Goal: Task Accomplishment & Management: Complete application form

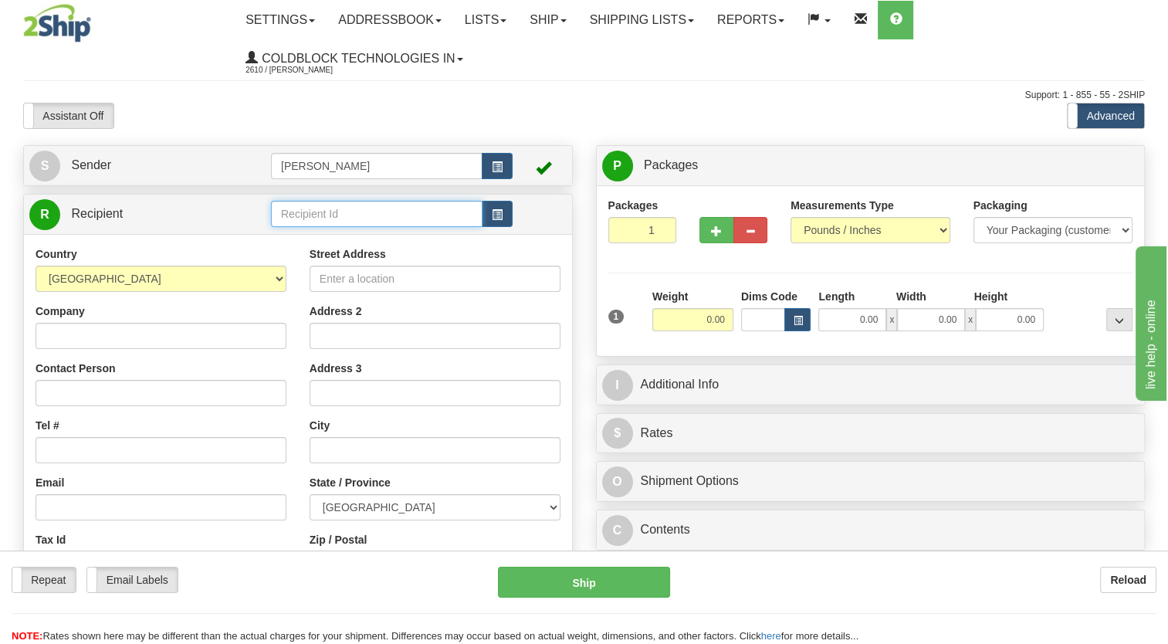
click at [411, 214] on input "text" at bounding box center [377, 214] width 212 height 26
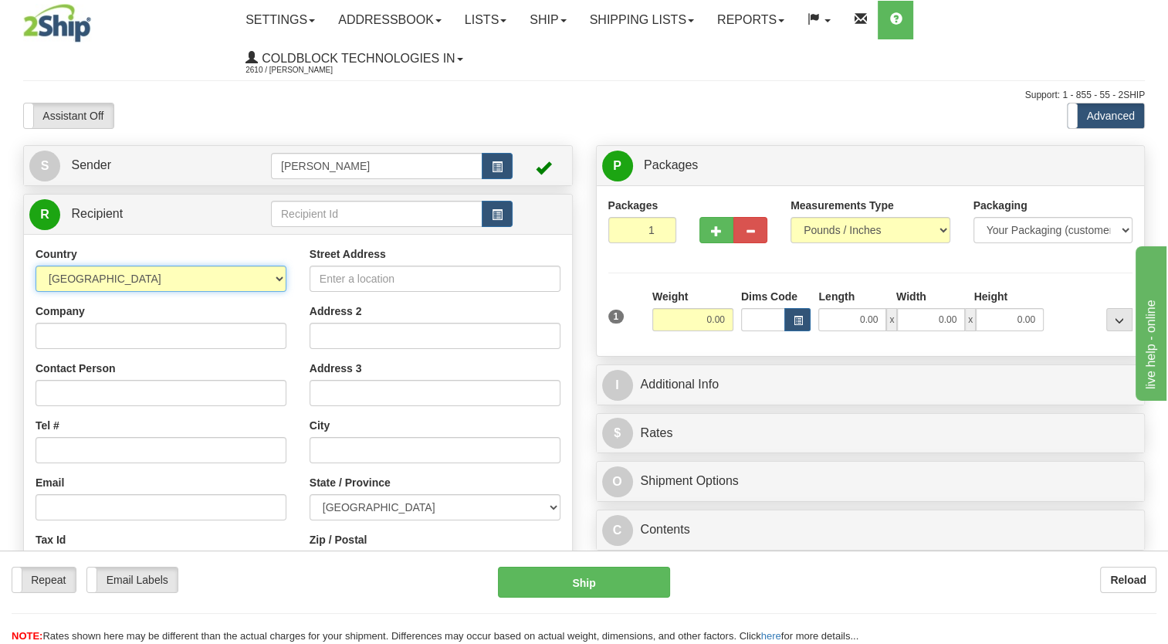
click at [212, 280] on select "[GEOGRAPHIC_DATA] [GEOGRAPHIC_DATA] [GEOGRAPHIC_DATA] [GEOGRAPHIC_DATA] [US_STA…" at bounding box center [161, 279] width 251 height 26
select select "JP"
click at [36, 266] on select "[GEOGRAPHIC_DATA] [GEOGRAPHIC_DATA] [GEOGRAPHIC_DATA] [GEOGRAPHIC_DATA] [US_STA…" at bounding box center [161, 279] width 251 height 26
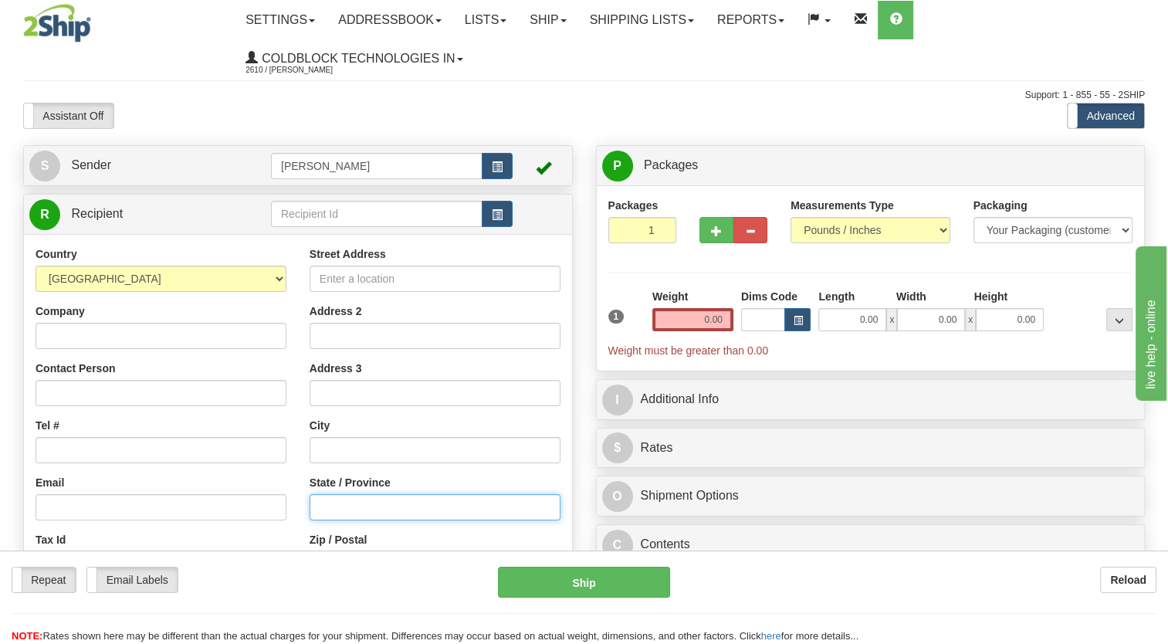
click at [359, 507] on input "State / Province" at bounding box center [435, 507] width 251 height 26
type input "JN"
click at [339, 449] on input "text" at bounding box center [435, 450] width 251 height 26
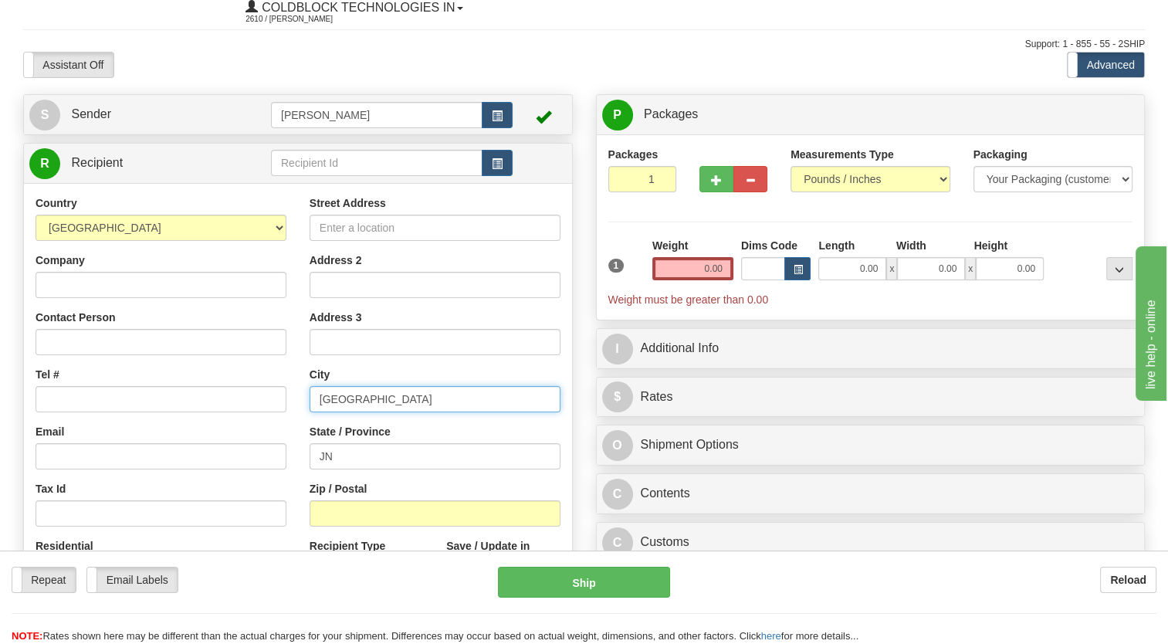
scroll to position [77, 0]
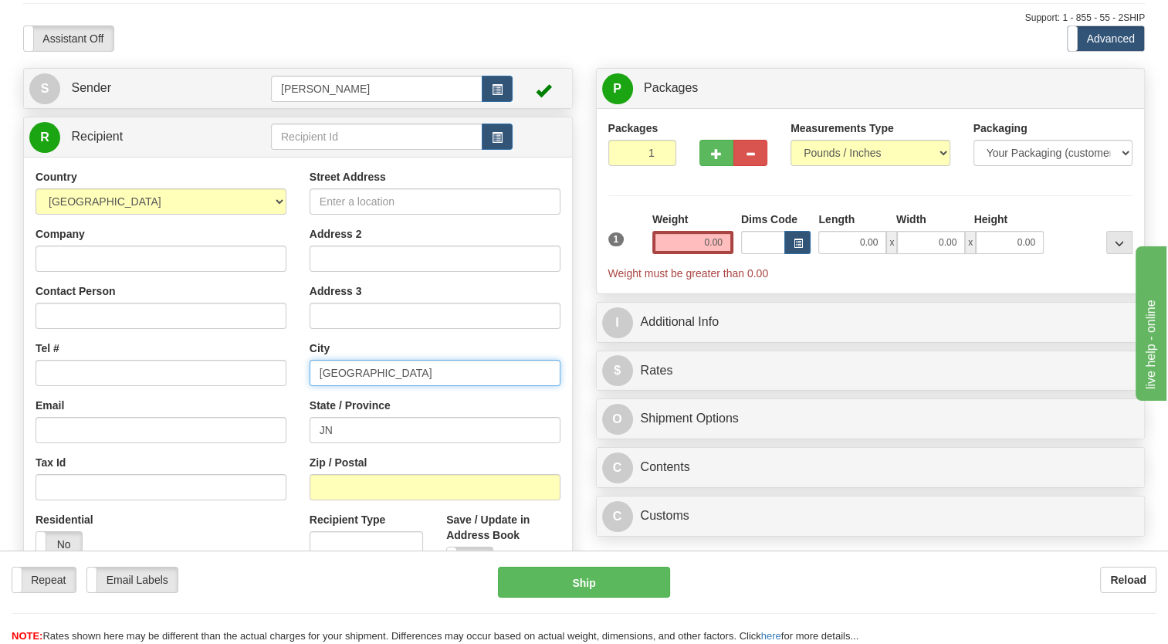
type input "[GEOGRAPHIC_DATA]"
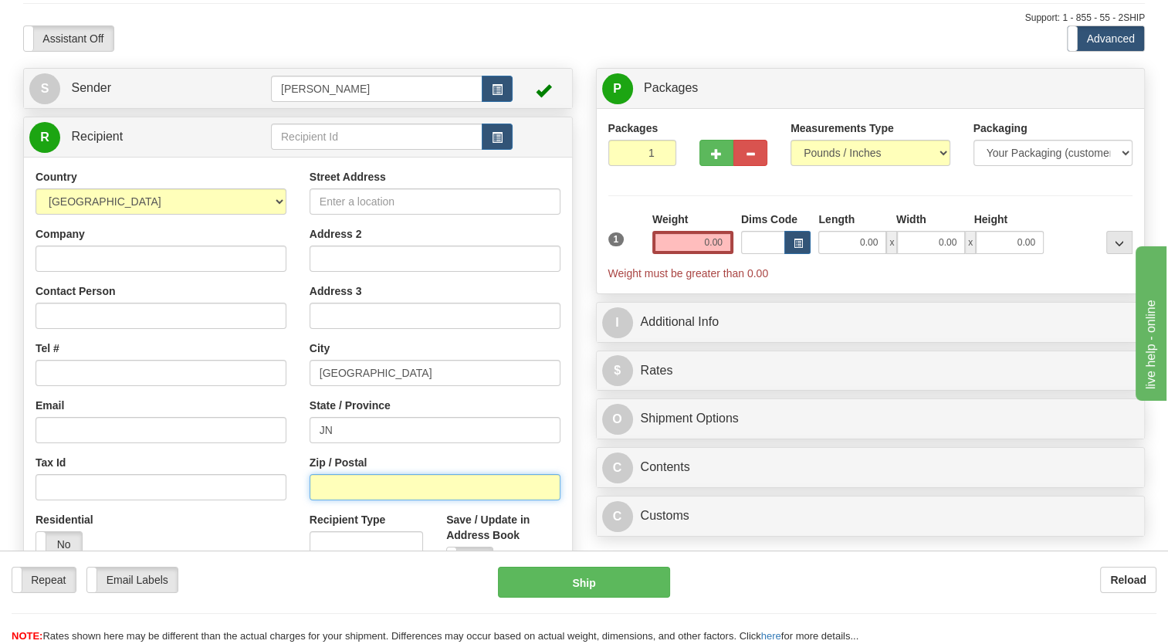
click at [394, 488] on input "Zip / Postal" at bounding box center [435, 487] width 251 height 26
type input "105-8560"
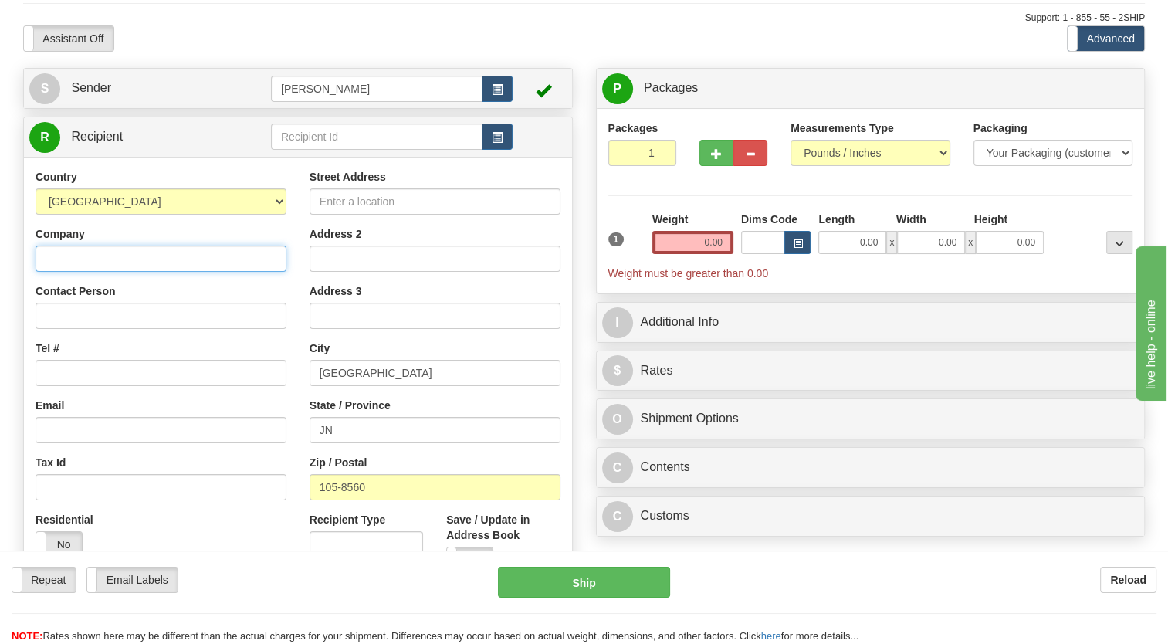
click at [99, 263] on input "Company" at bounding box center [161, 259] width 251 height 26
type input "JP"
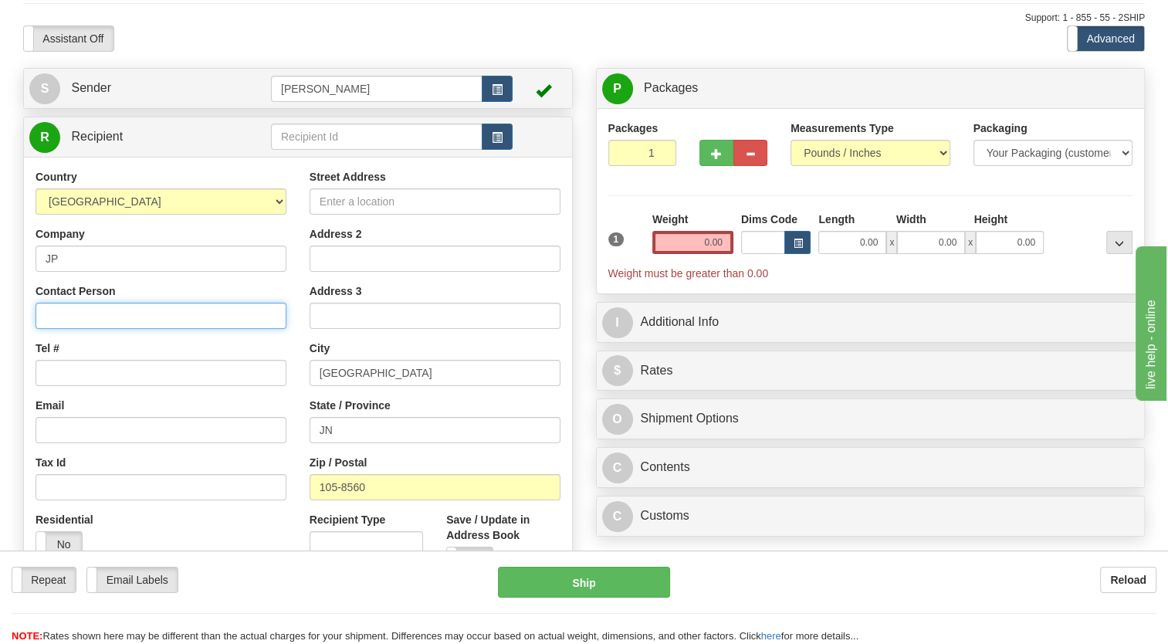
click at [74, 325] on input "Contact Person" at bounding box center [161, 316] width 251 height 26
type input "[PERSON_NAME]"
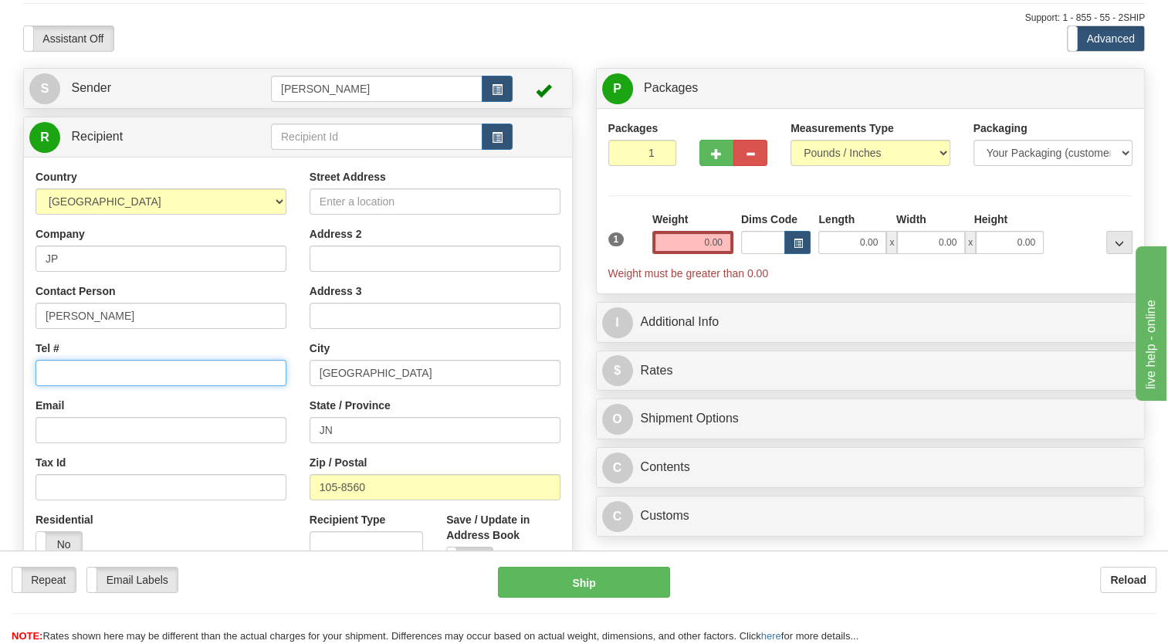
click at [84, 375] on input "Tel #" at bounding box center [161, 373] width 251 height 26
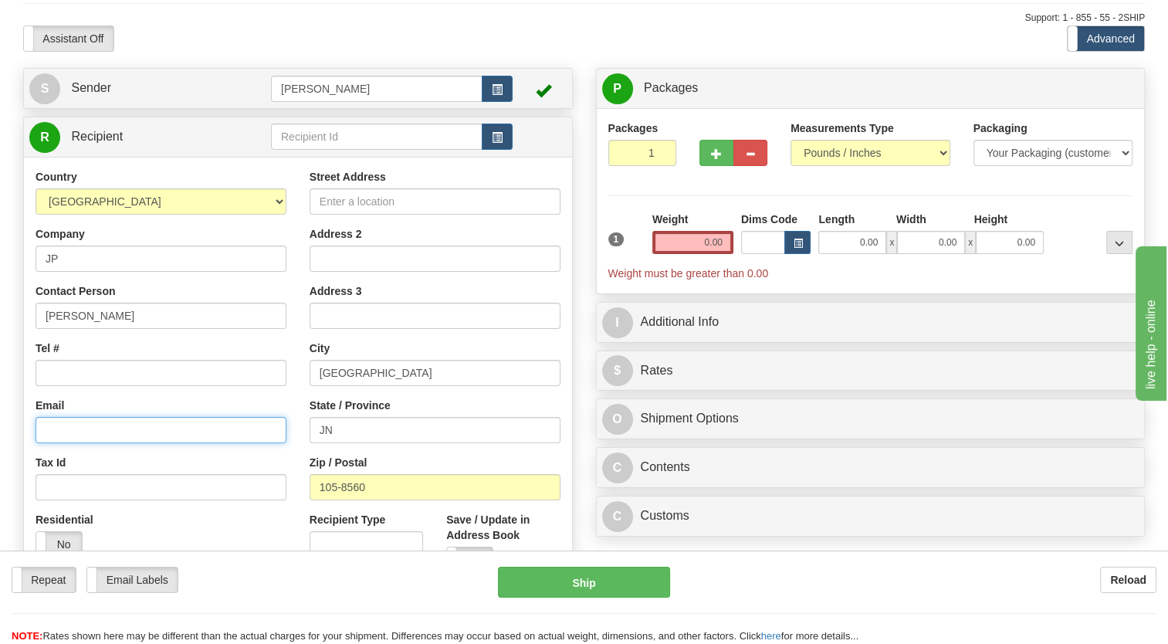
click at [119, 428] on input "Email" at bounding box center [161, 430] width 251 height 26
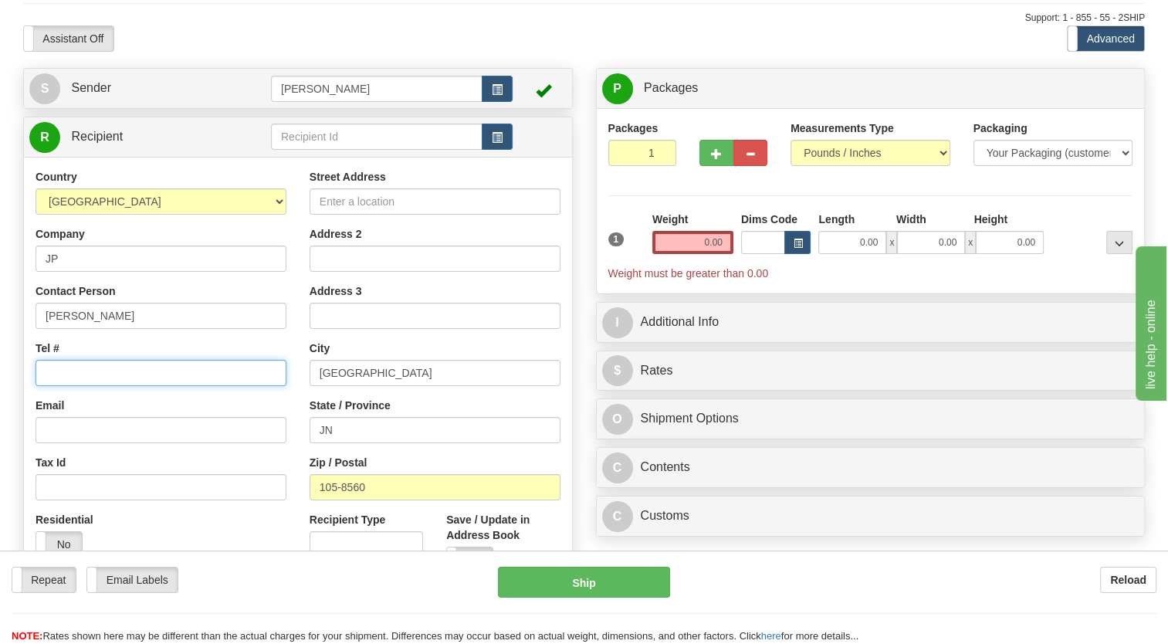
click at [105, 381] on input "Tel #" at bounding box center [161, 373] width 251 height 26
type input "81334321111"
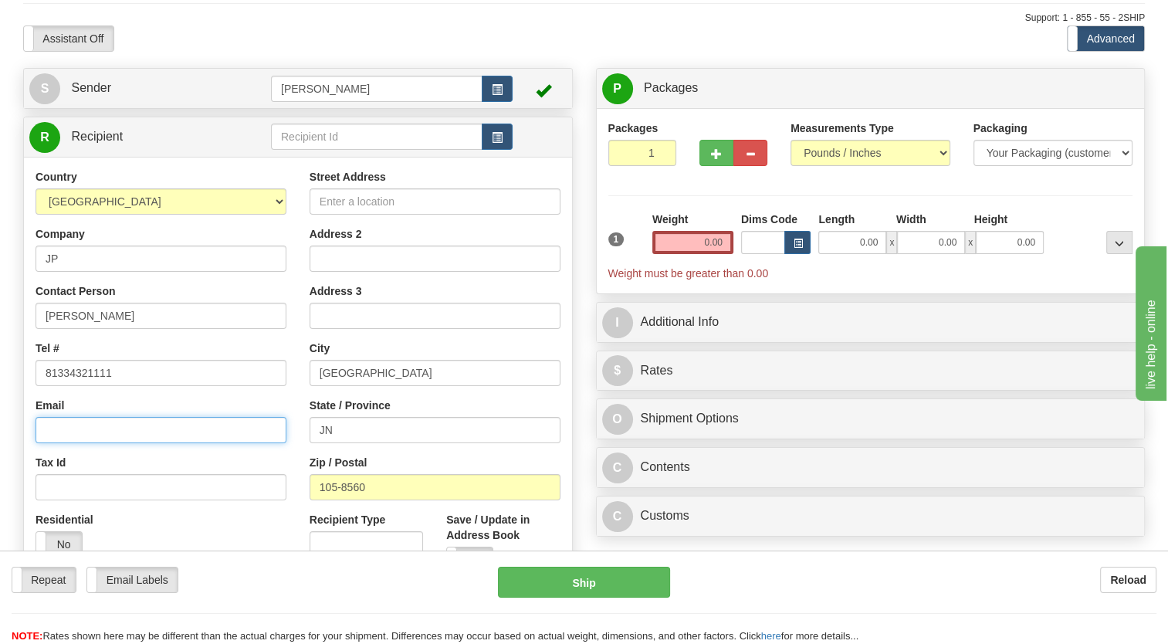
click at [147, 432] on input "Email" at bounding box center [161, 430] width 251 height 26
type input "[EMAIL_ADDRESS][DOMAIN_NAME]"
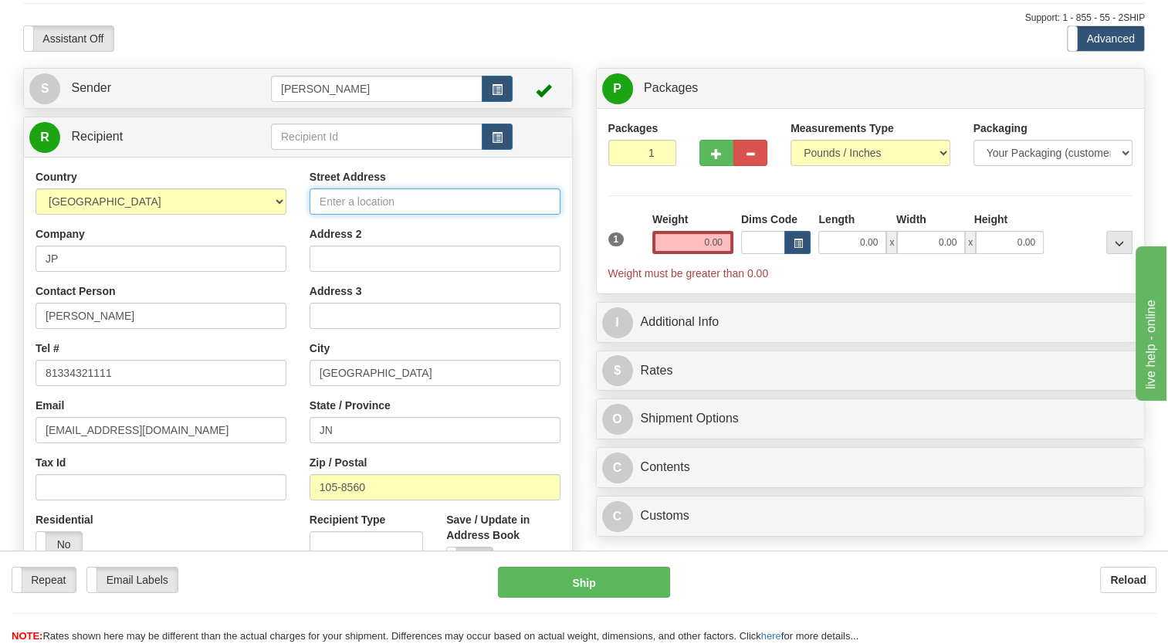
click at [388, 205] on input "Street Address" at bounding box center [435, 201] width 251 height 26
type input "3 Chome-3-1 Shibakoen"
click at [695, 239] on input "0.00" at bounding box center [692, 242] width 81 height 23
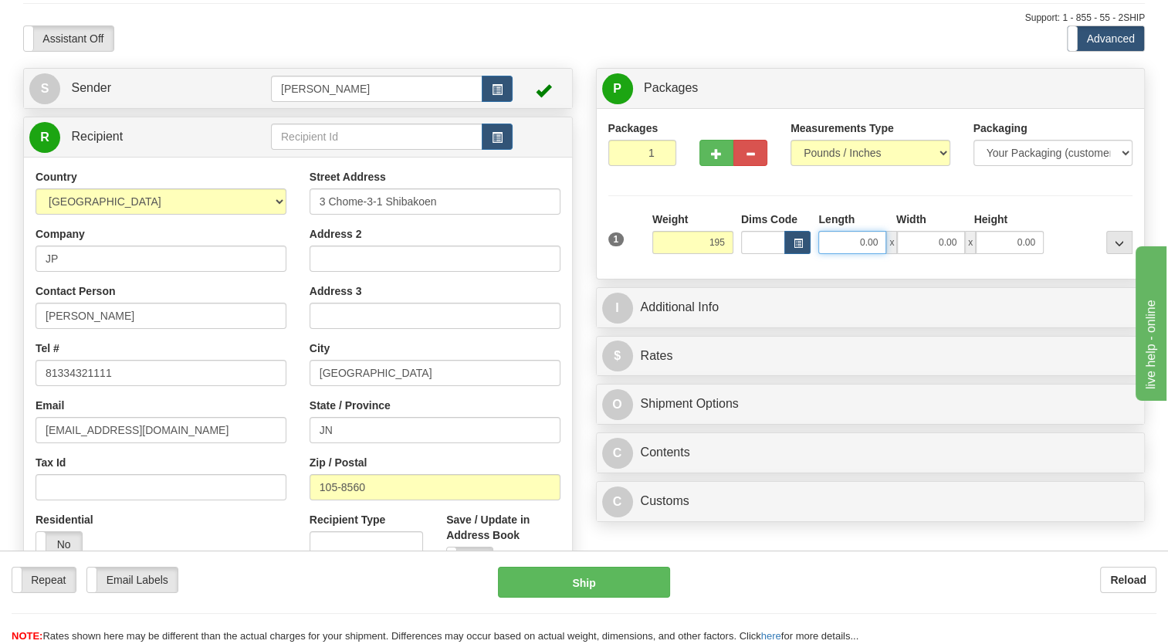
type input "195.00"
click at [872, 236] on input "0.00" at bounding box center [853, 242] width 68 height 23
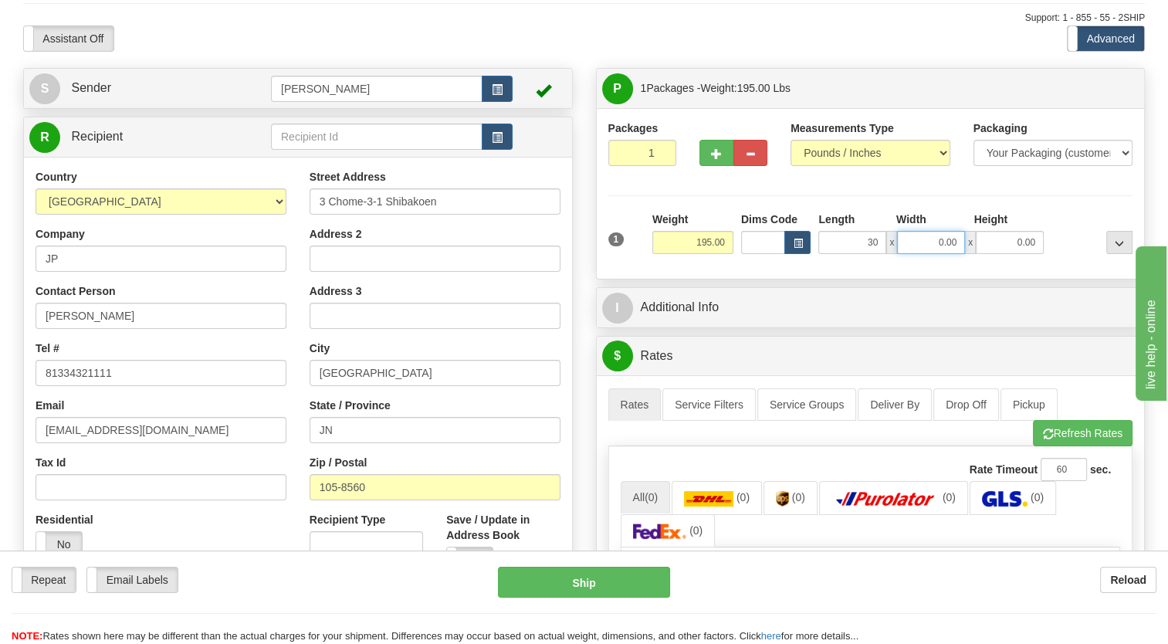
type input "30.00"
click at [951, 244] on input "0.00" at bounding box center [931, 242] width 68 height 23
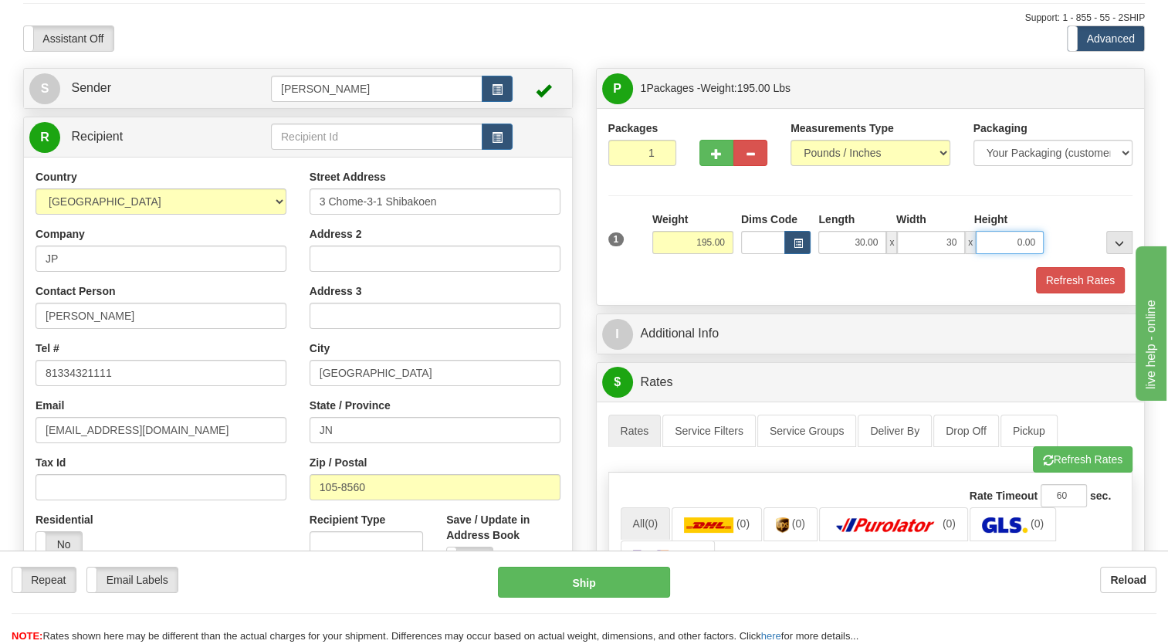
type input "30.00"
click at [1032, 236] on input "0.00" at bounding box center [1010, 242] width 68 height 23
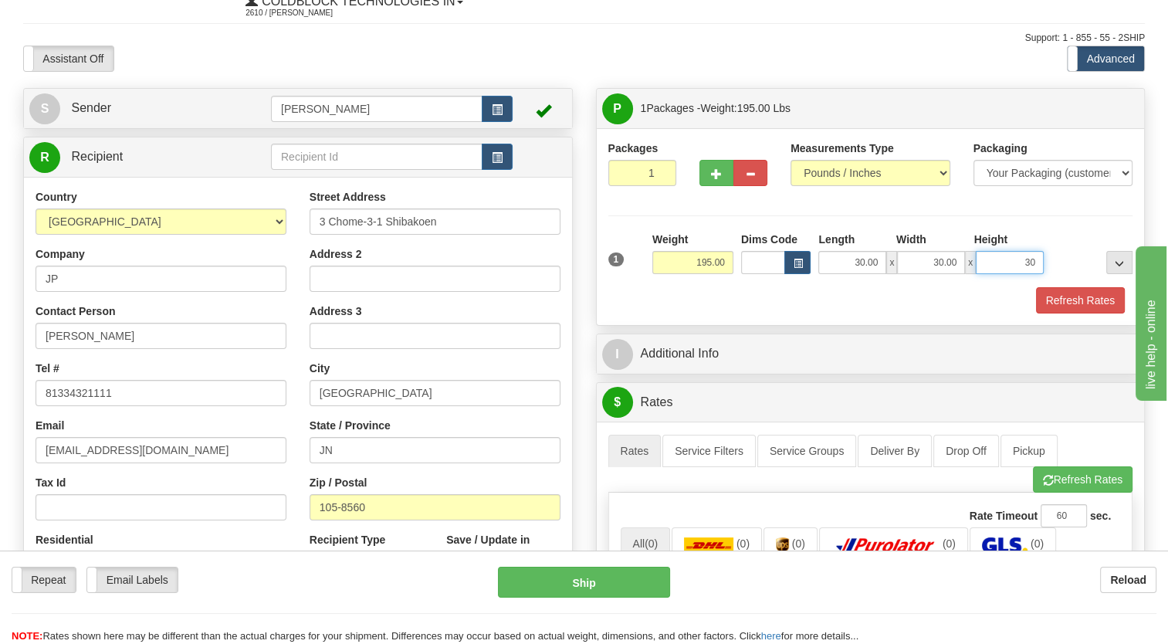
scroll to position [0, 0]
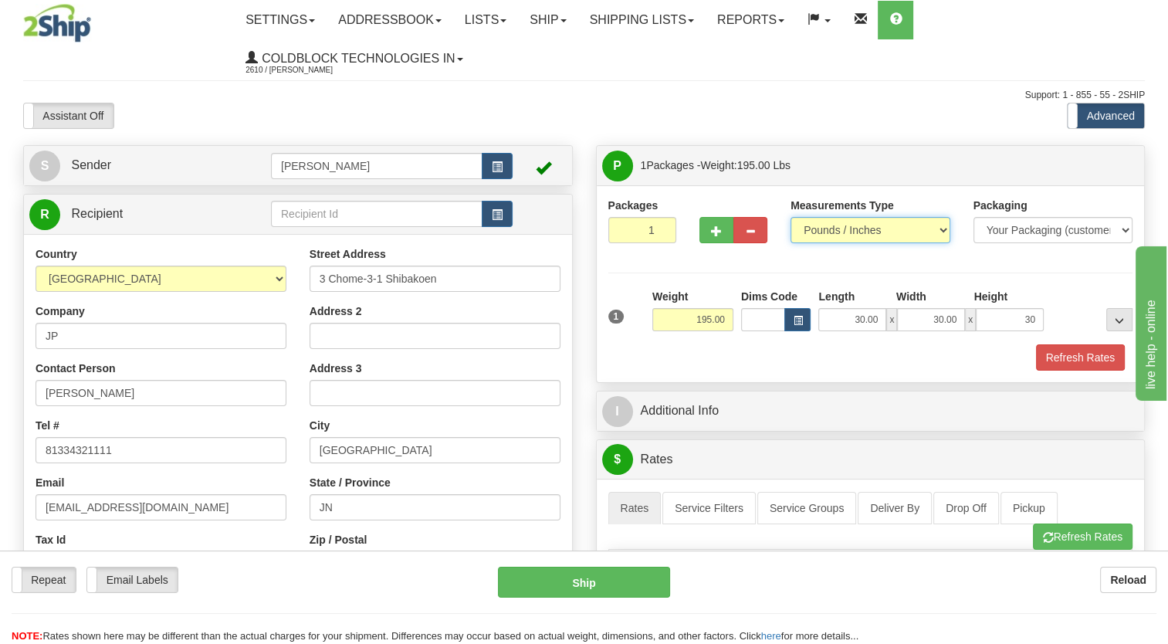
type input "30.00"
click at [936, 232] on select "Pounds / Inches Kilograms / Centimeters" at bounding box center [871, 230] width 160 height 26
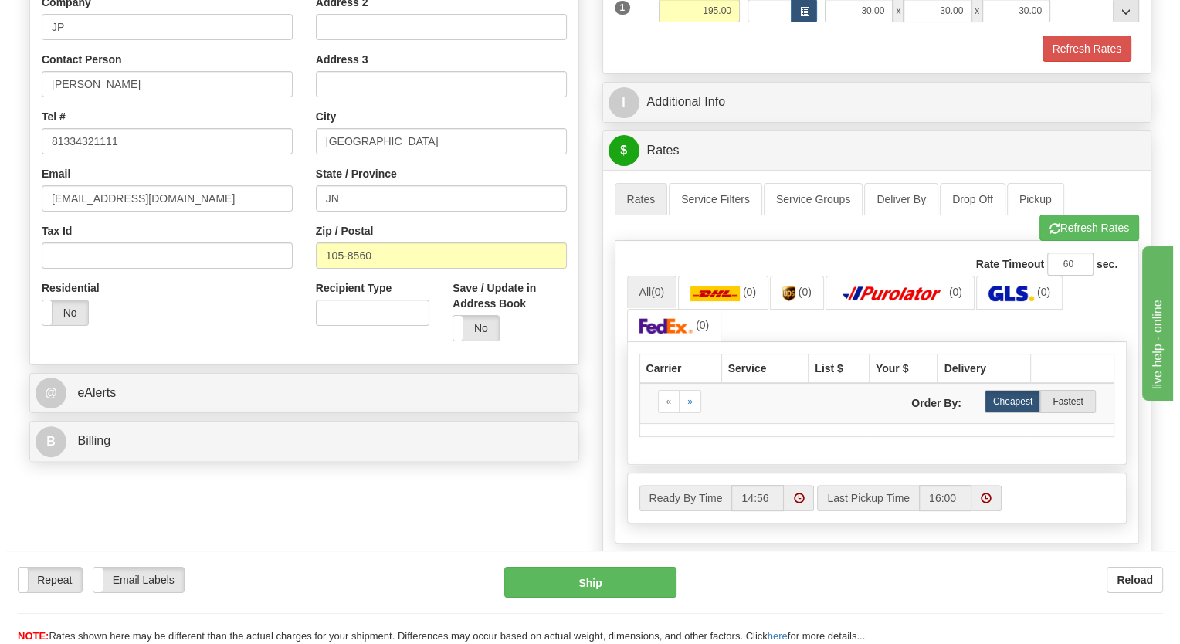
scroll to position [618, 0]
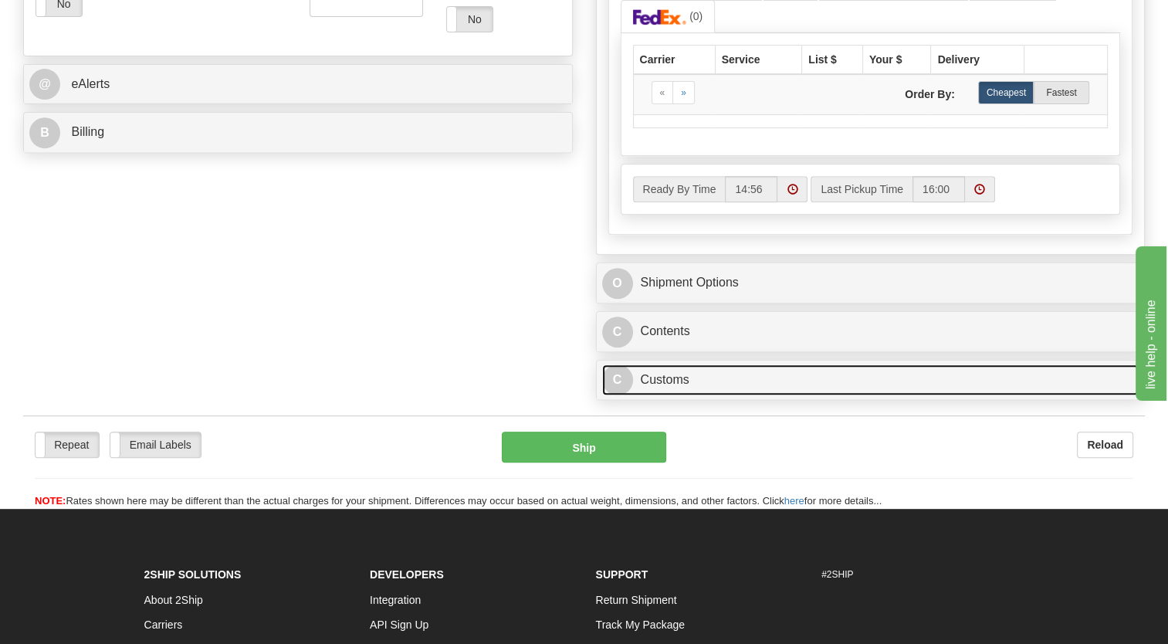
click at [785, 383] on link "C Customs" at bounding box center [870, 380] width 537 height 32
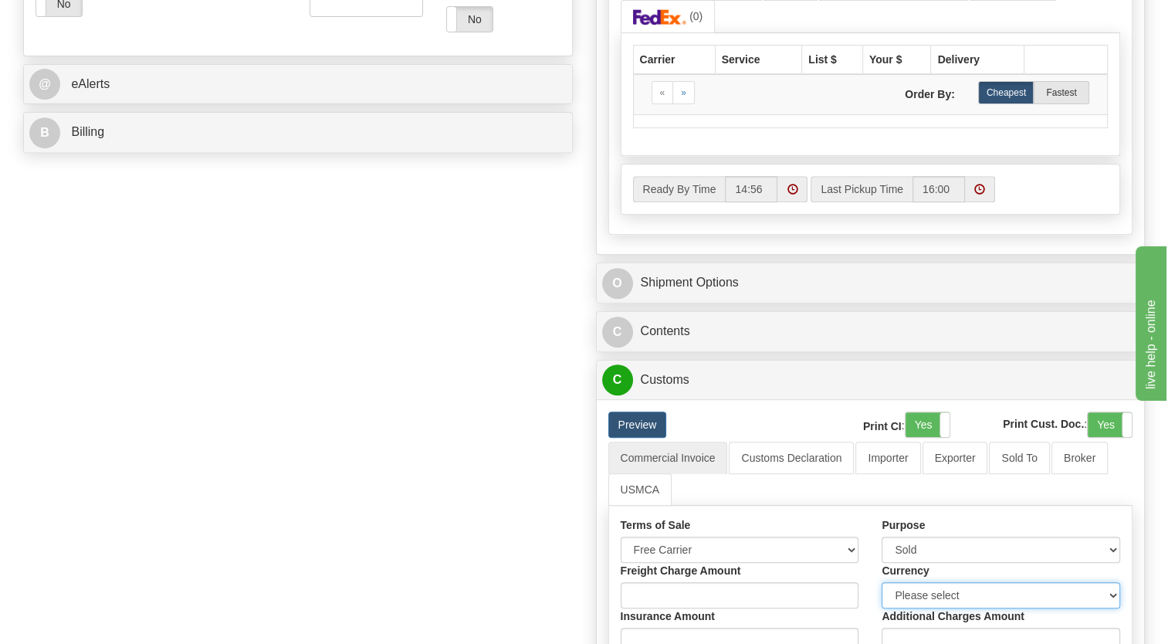
click at [944, 596] on select "Please select CAD USD EUR ZAR [PERSON_NAME] ARN AUD AUS AWG BBD BFR BGN BHD BMD…" at bounding box center [1001, 595] width 239 height 26
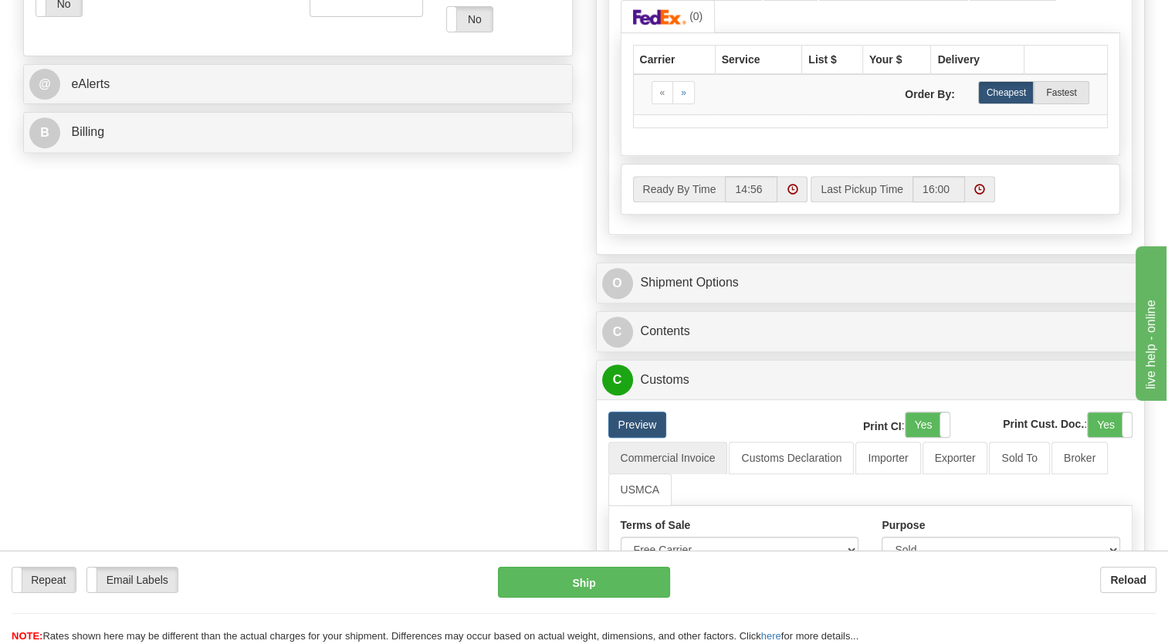
select select "1"
click at [882, 582] on select "Please select CAD USD EUR ZAR [PERSON_NAME] ARN AUD AUS AWG BBD BFR BGN BHD BMD…" at bounding box center [1001, 595] width 239 height 26
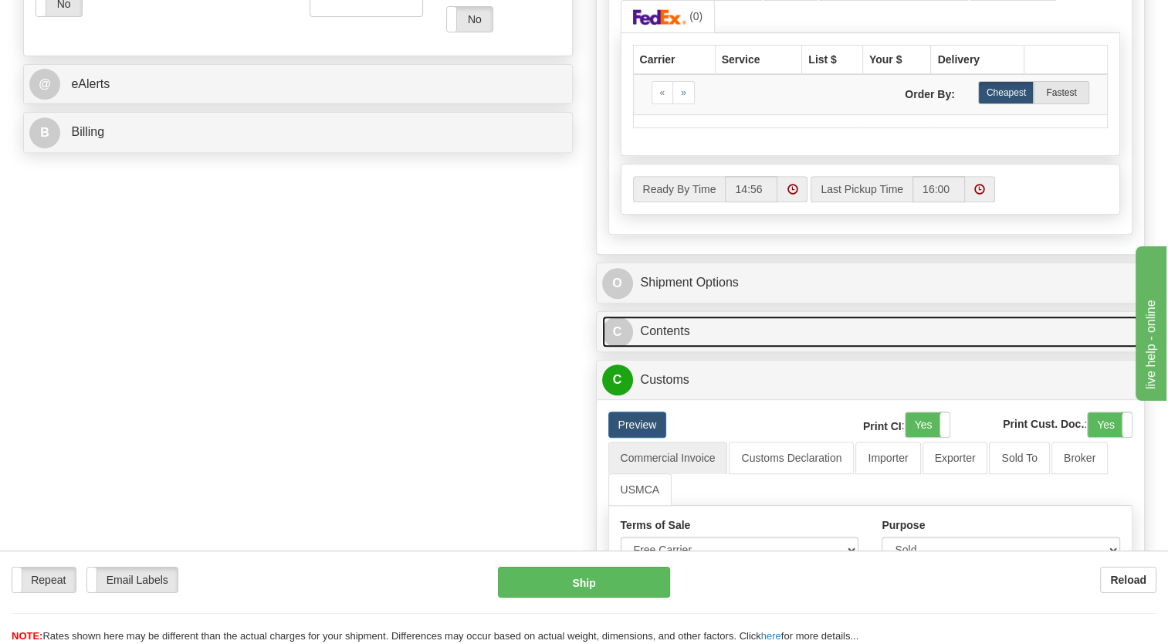
click at [822, 334] on link "C Contents" at bounding box center [870, 332] width 537 height 32
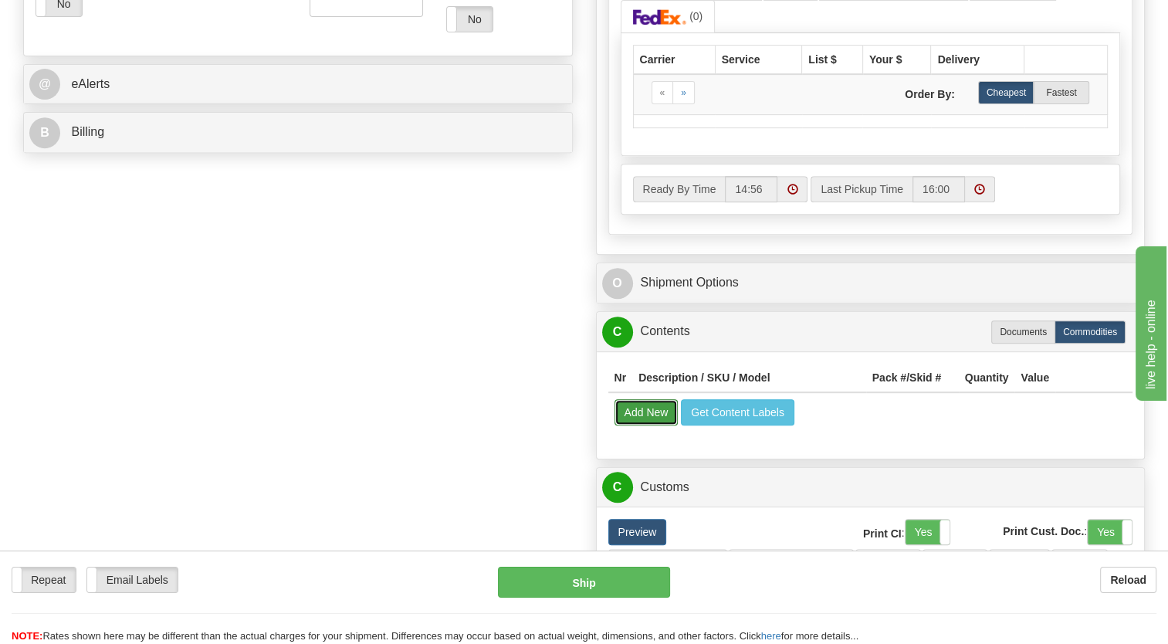
click at [634, 403] on button "Add New" at bounding box center [647, 412] width 64 height 26
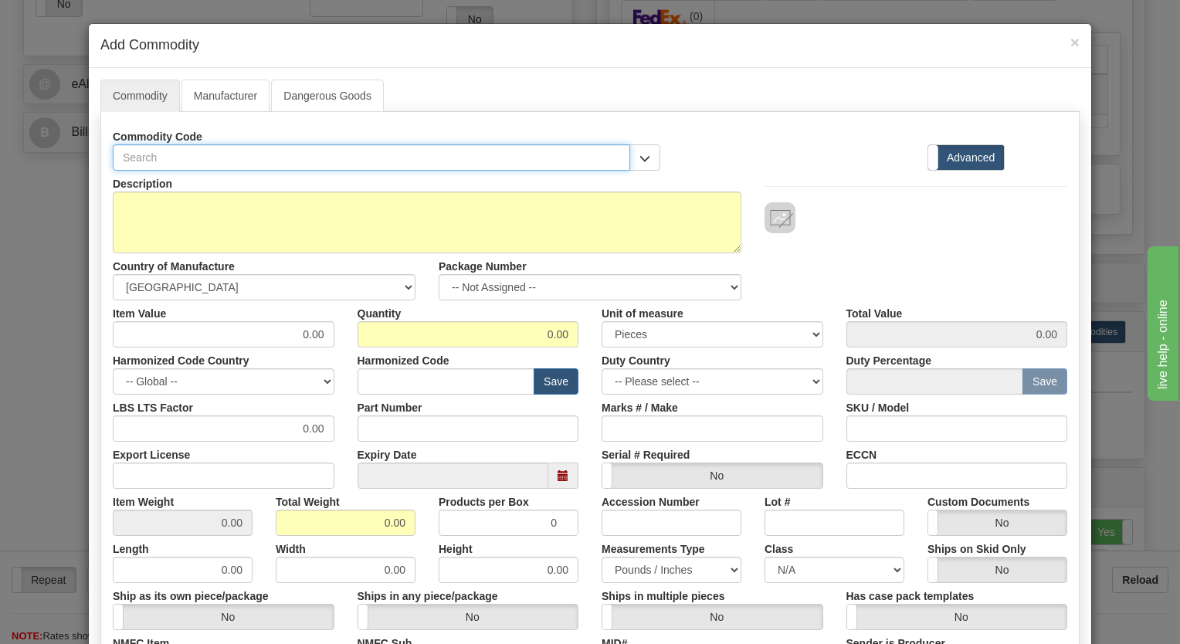
click at [162, 158] on input "text" at bounding box center [371, 157] width 517 height 26
type input "d"
type input "h"
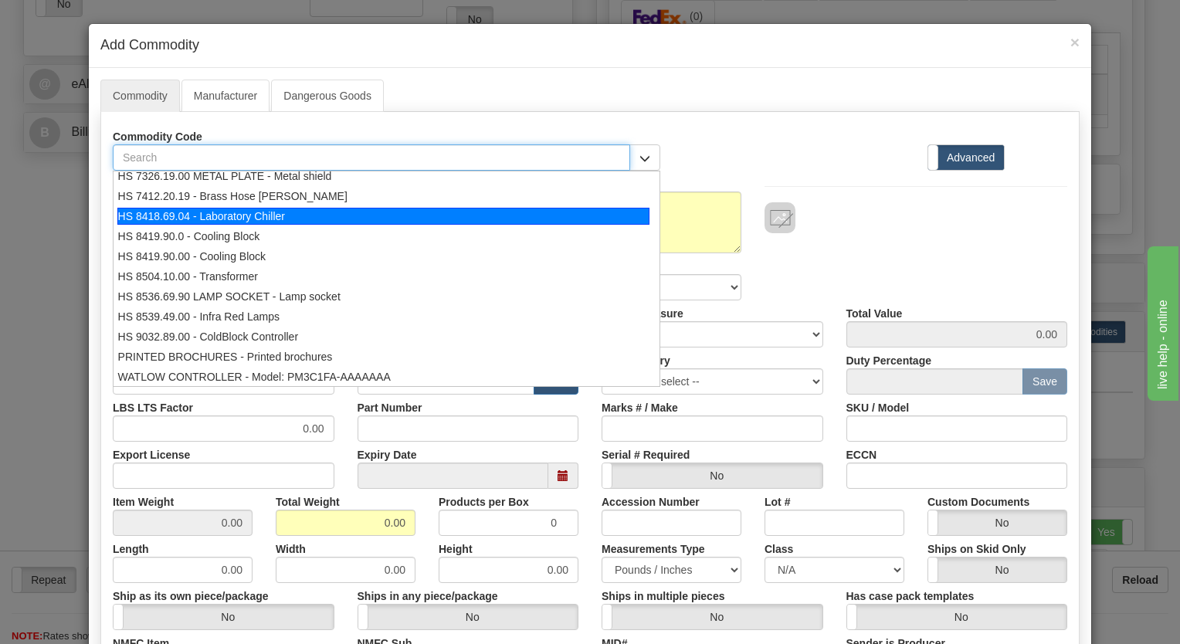
scroll to position [77, 0]
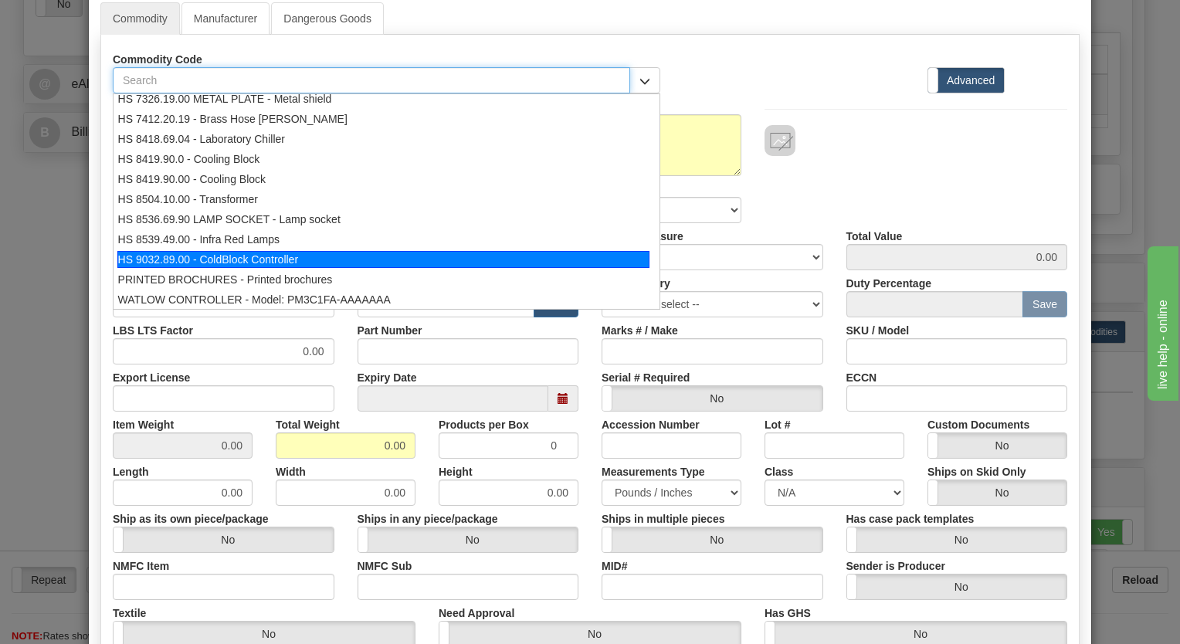
click at [287, 254] on div "HS 9032.89.00 - ColdBlock Controller" at bounding box center [383, 259] width 532 height 17
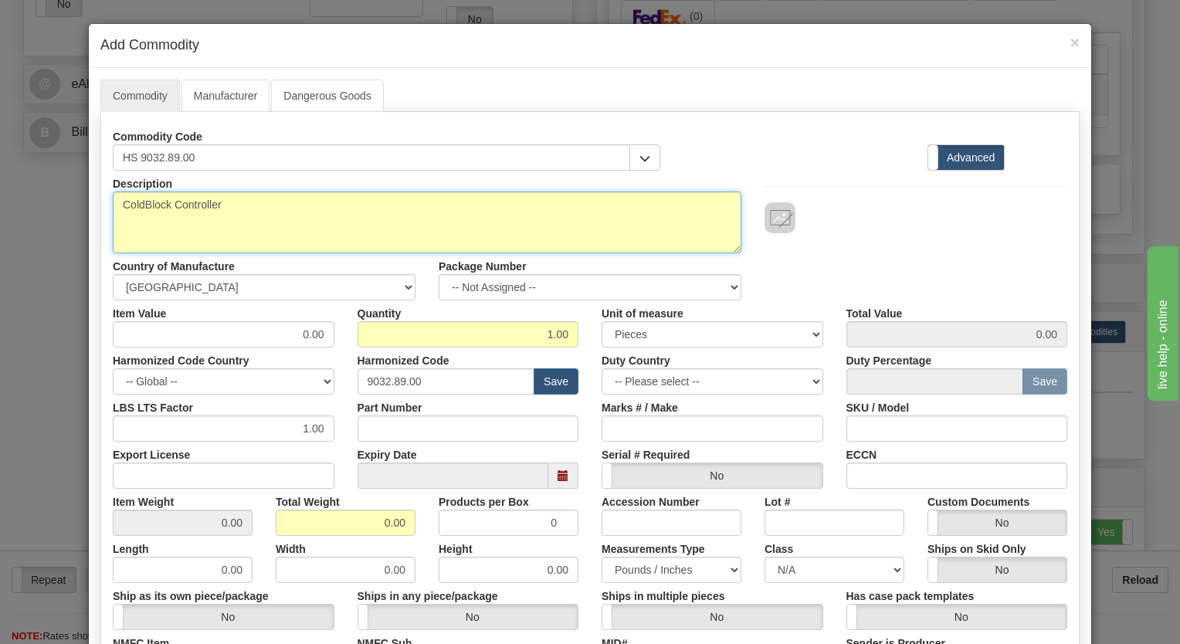
click at [254, 203] on textarea "ColdBlock Controller" at bounding box center [427, 223] width 629 height 62
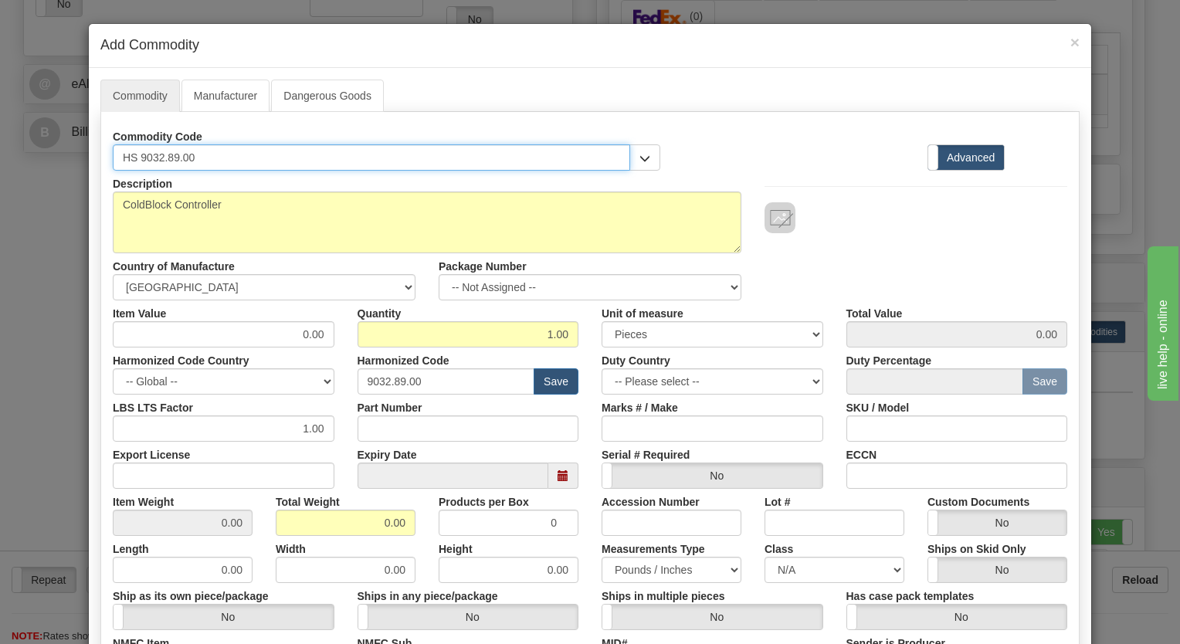
click at [249, 160] on input "HS 9032.89.00" at bounding box center [371, 157] width 517 height 26
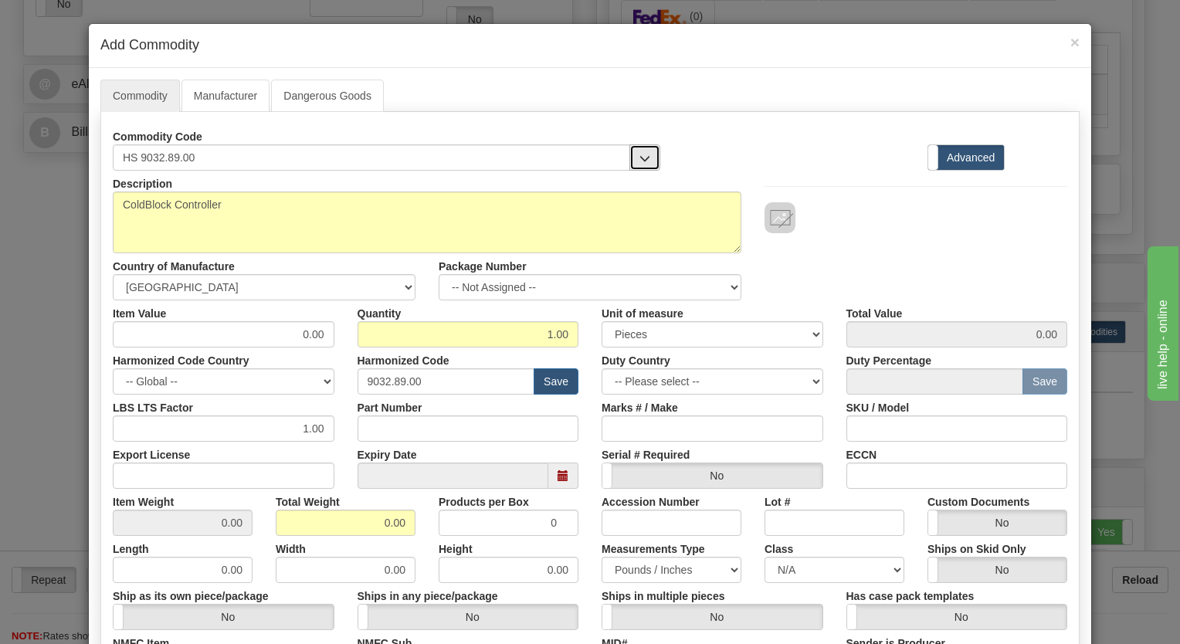
click at [629, 151] on button "button" at bounding box center [644, 157] width 31 height 26
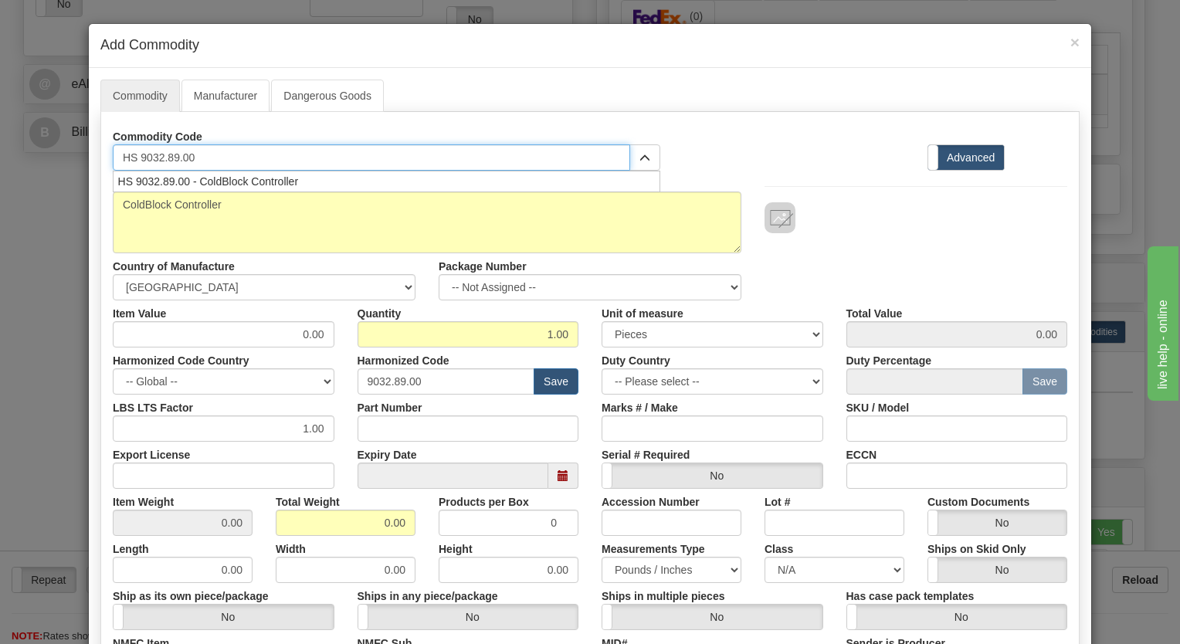
drag, startPoint x: 344, startPoint y: 158, endPoint x: 53, endPoint y: 137, distance: 292.6
click at [53, 137] on div "× Add Commodity Commodity Manufacturer Dangerous Goods Commodity Code HS 9032.8…" at bounding box center [590, 322] width 1180 height 644
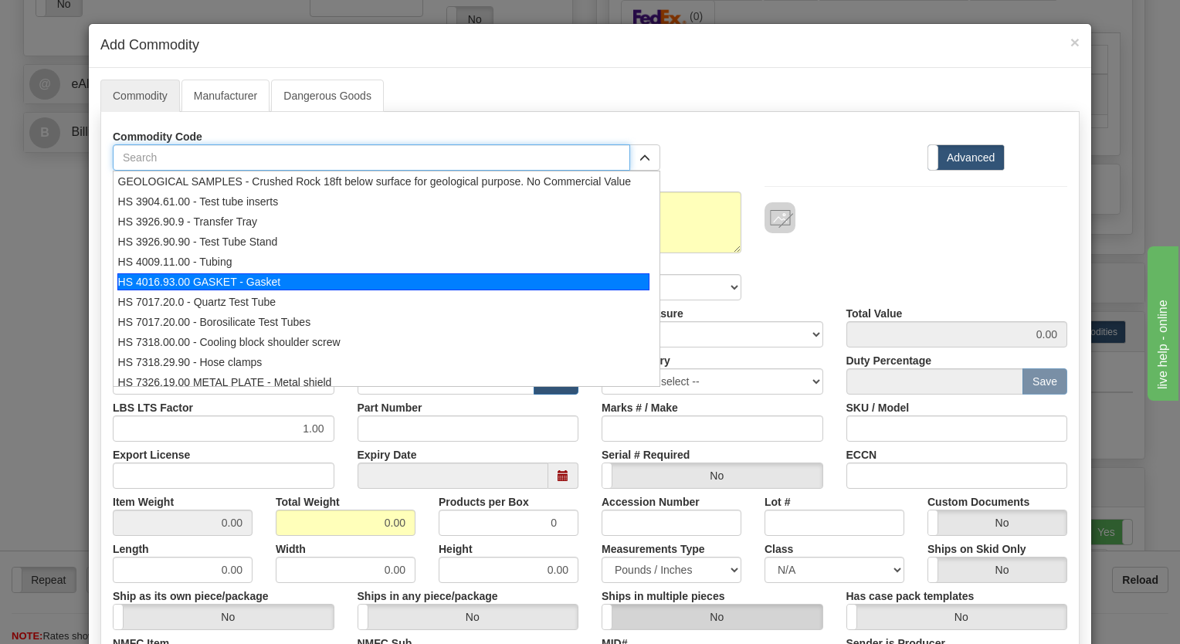
scroll to position [6, 0]
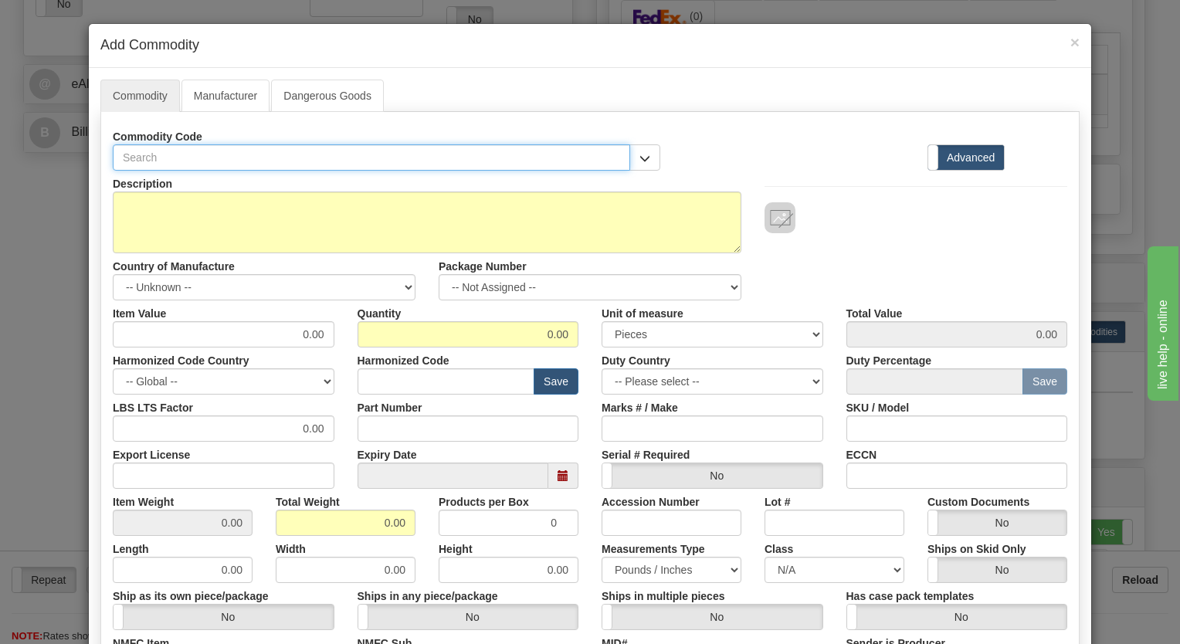
click at [272, 160] on input "text" at bounding box center [371, 157] width 517 height 26
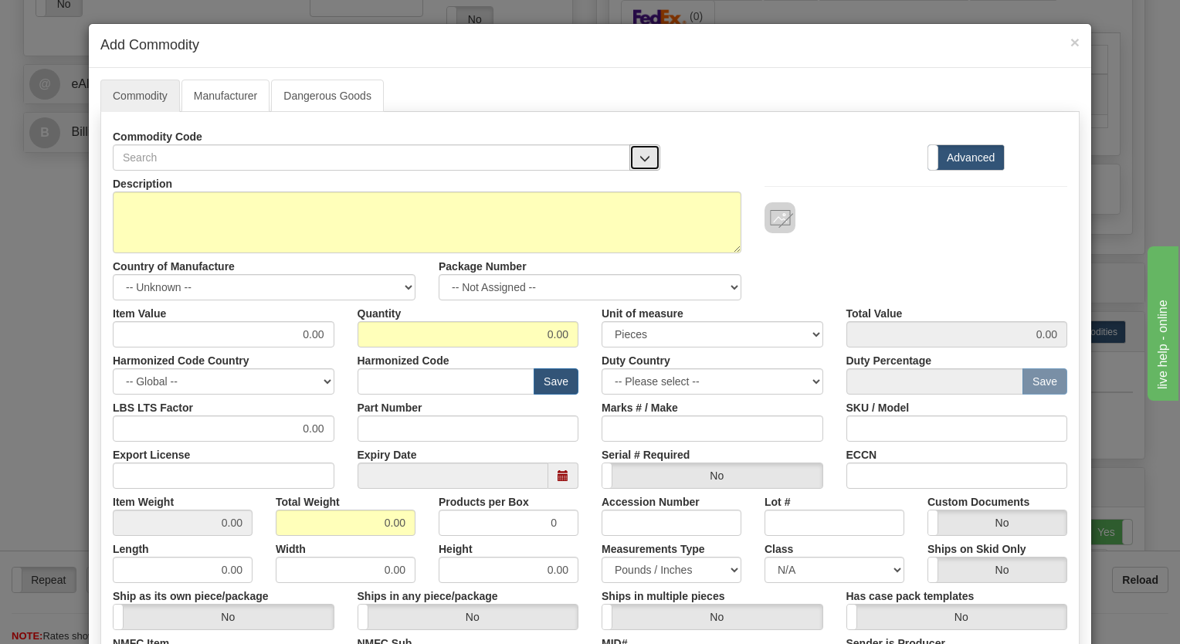
click at [646, 155] on button "button" at bounding box center [644, 157] width 31 height 26
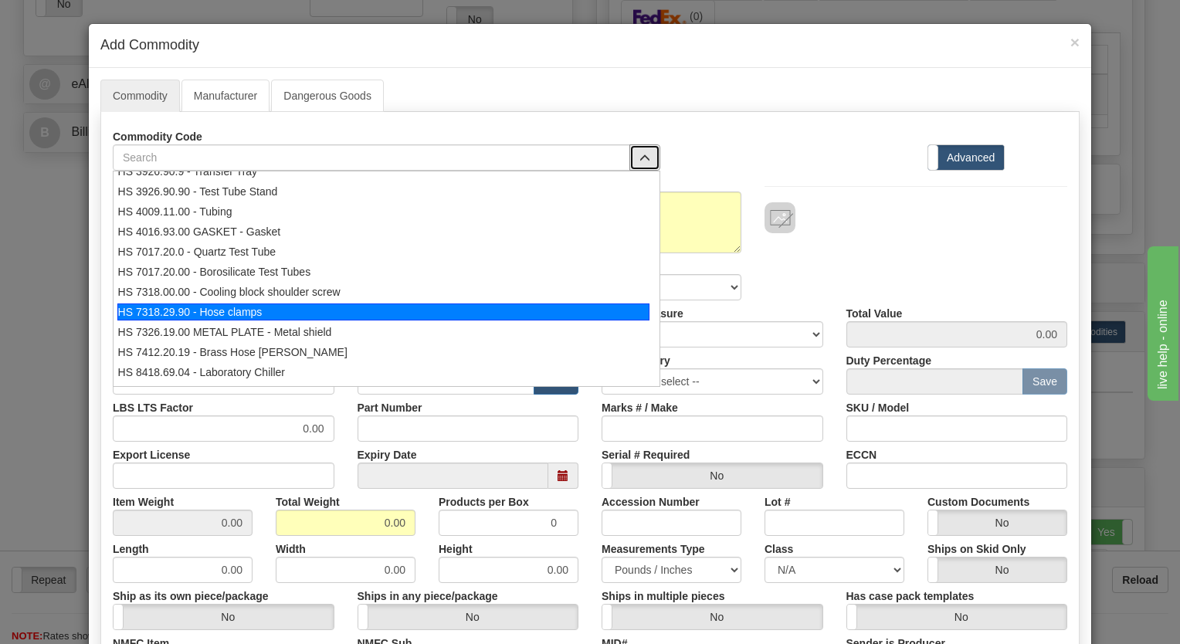
scroll to position [77, 0]
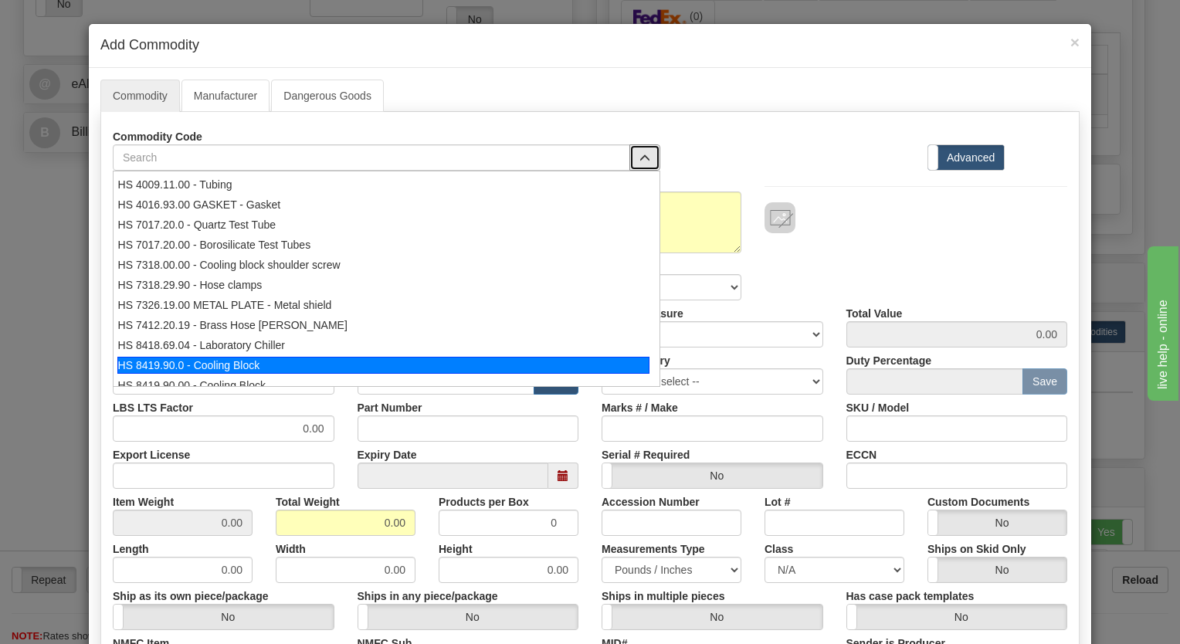
click at [227, 357] on div "HS 8419.90.0 - Cooling Block" at bounding box center [383, 365] width 532 height 17
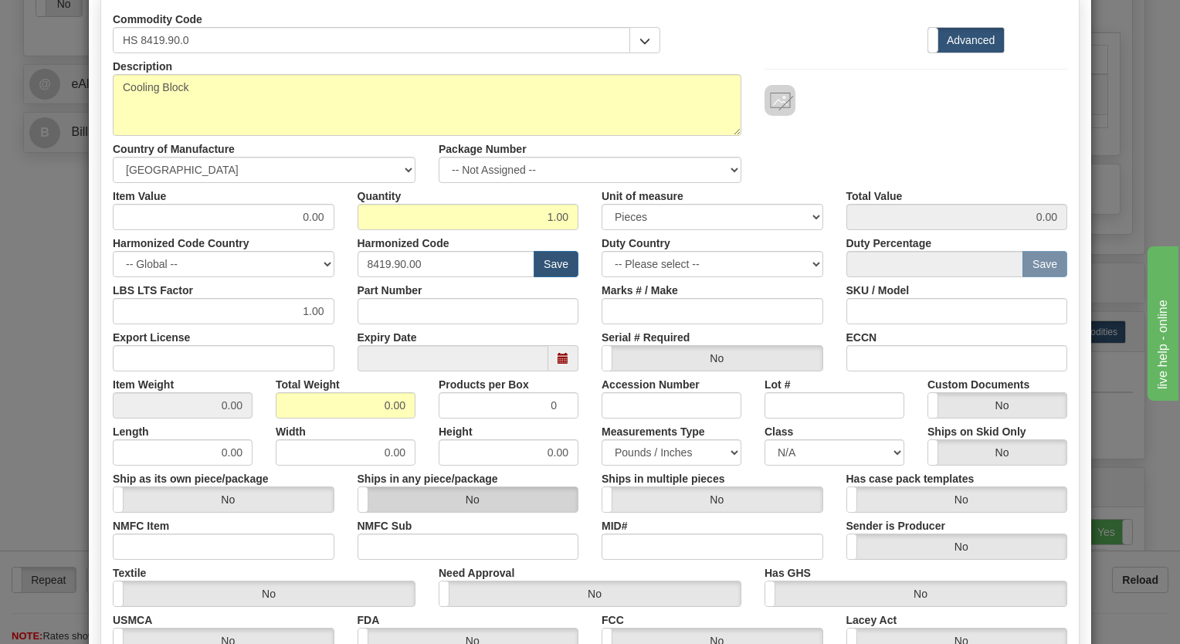
scroll to position [154, 0]
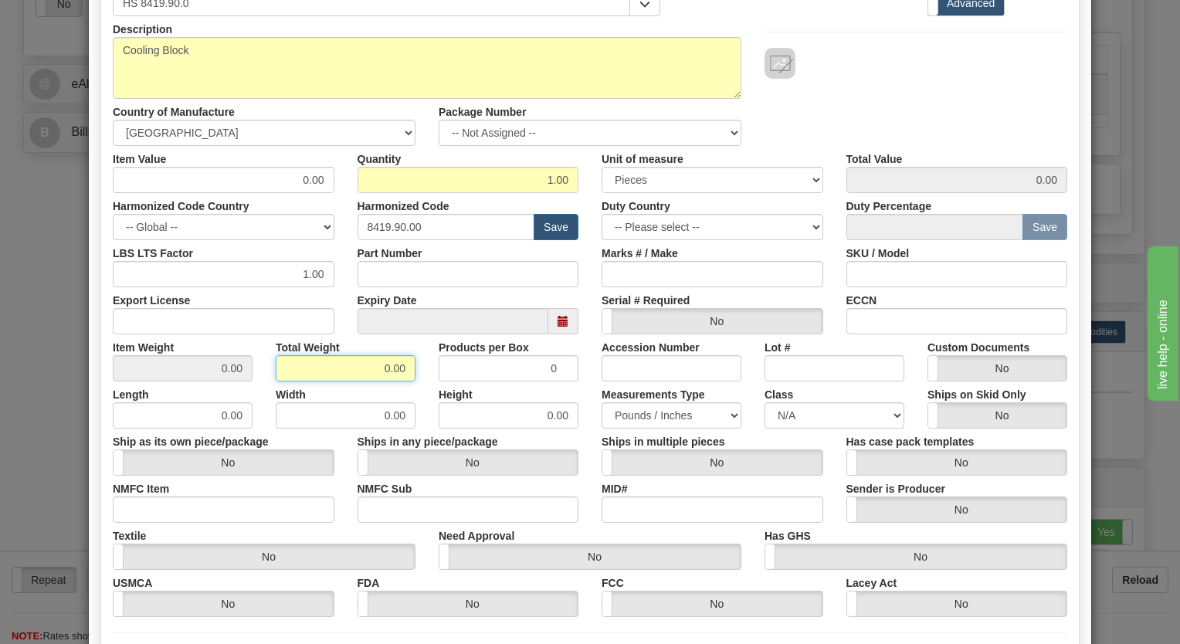
click at [355, 369] on input "0.00" at bounding box center [346, 368] width 140 height 26
drag, startPoint x: 356, startPoint y: 364, endPoint x: 436, endPoint y: 363, distance: 80.3
click at [436, 363] on div "Item Weight 0.00 Total Weight 0.00 Products per Box 0 Accession Number Lot # Cu…" at bounding box center [590, 357] width 978 height 47
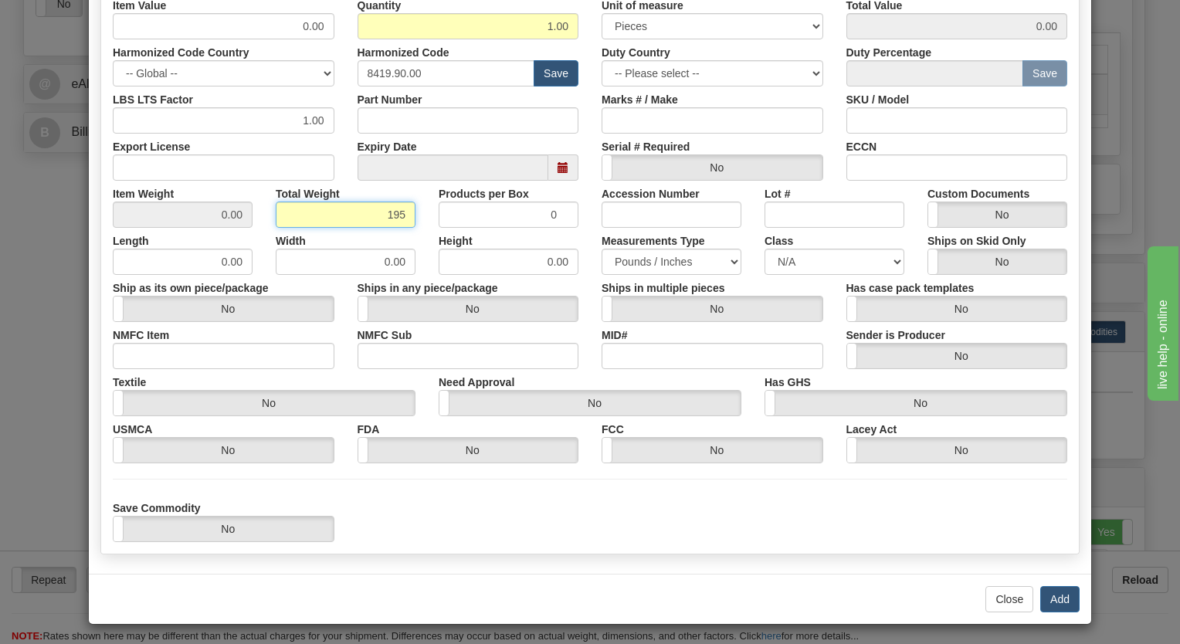
scroll to position [309, 0]
type input "195"
type input "195.0000"
click at [522, 510] on div "Save Commodity Yes No" at bounding box center [590, 517] width 978 height 47
click at [1052, 595] on button "Add" at bounding box center [1059, 598] width 39 height 26
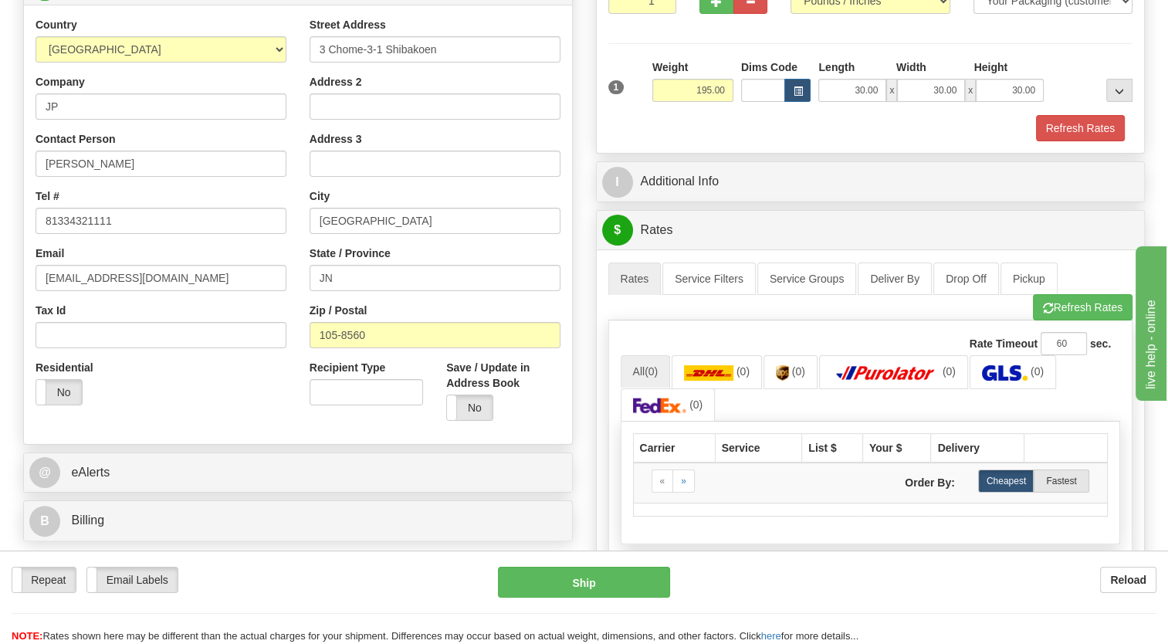
scroll to position [232, 0]
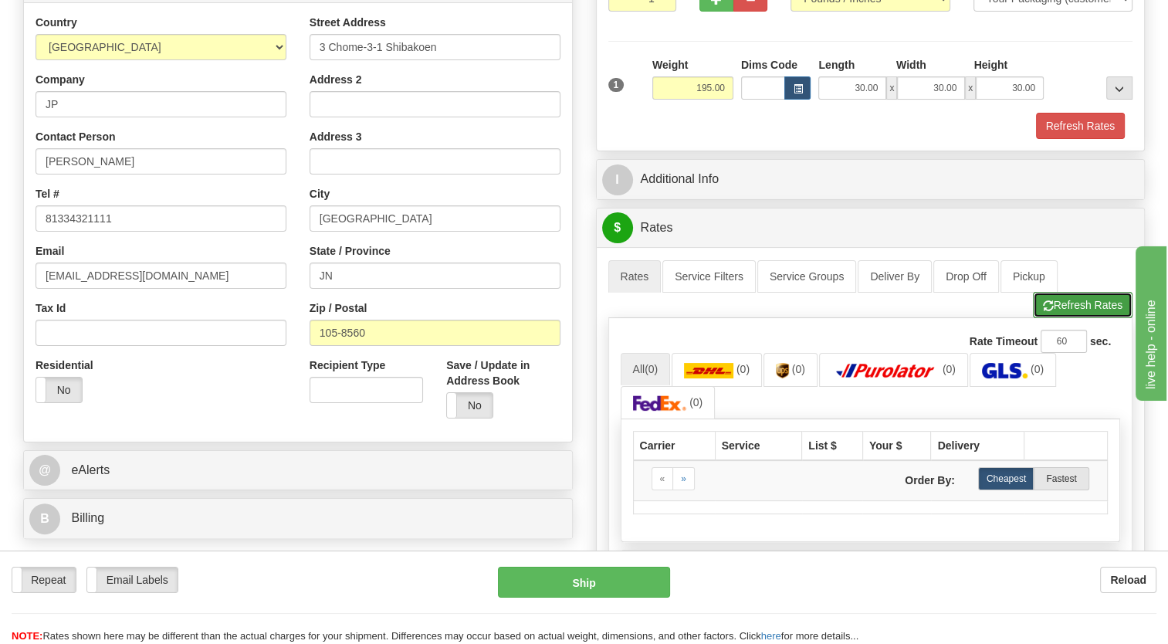
click at [1068, 306] on button "Refresh Rates" at bounding box center [1083, 305] width 100 height 26
